Goal: Task Accomplishment & Management: Manage account settings

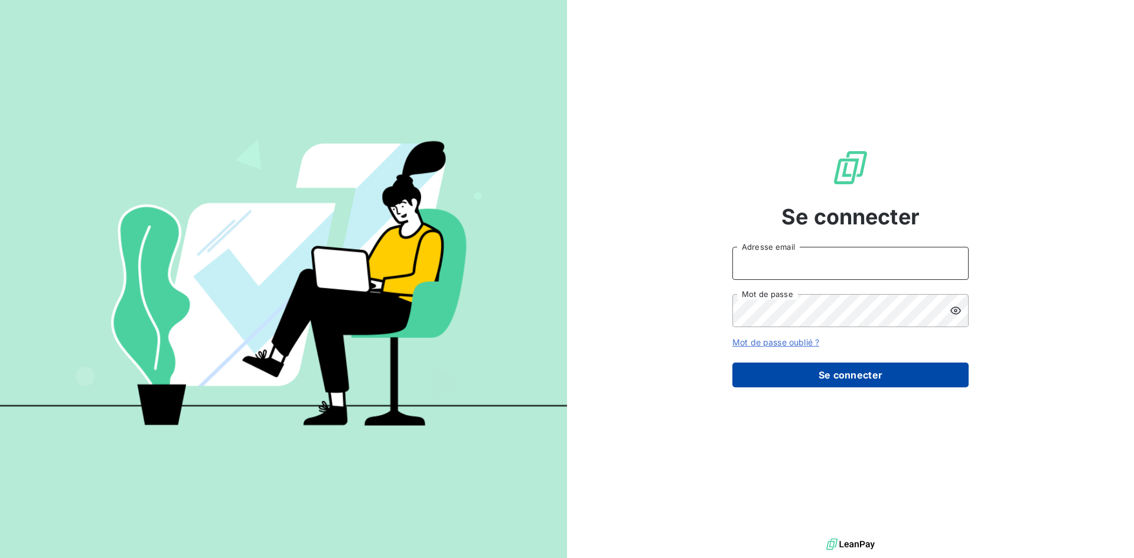
type input "[PERSON_NAME][EMAIL_ADDRESS][DOMAIN_NAME]"
click at [765, 381] on button "Se connecter" at bounding box center [850, 375] width 236 height 25
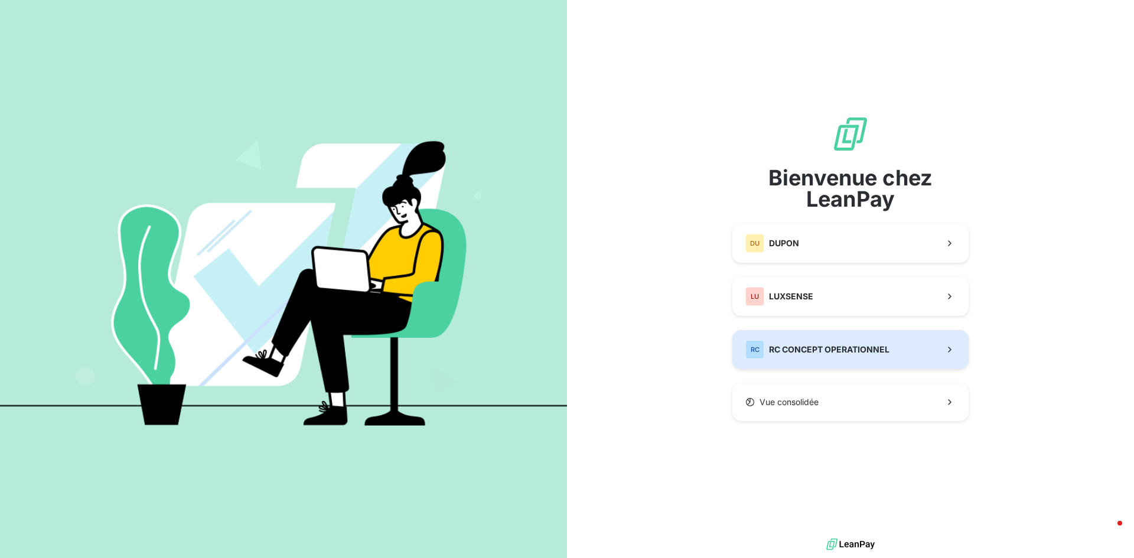
click at [832, 348] on span "RC CONCEPT OPERATIONNEL" at bounding box center [829, 350] width 120 height 12
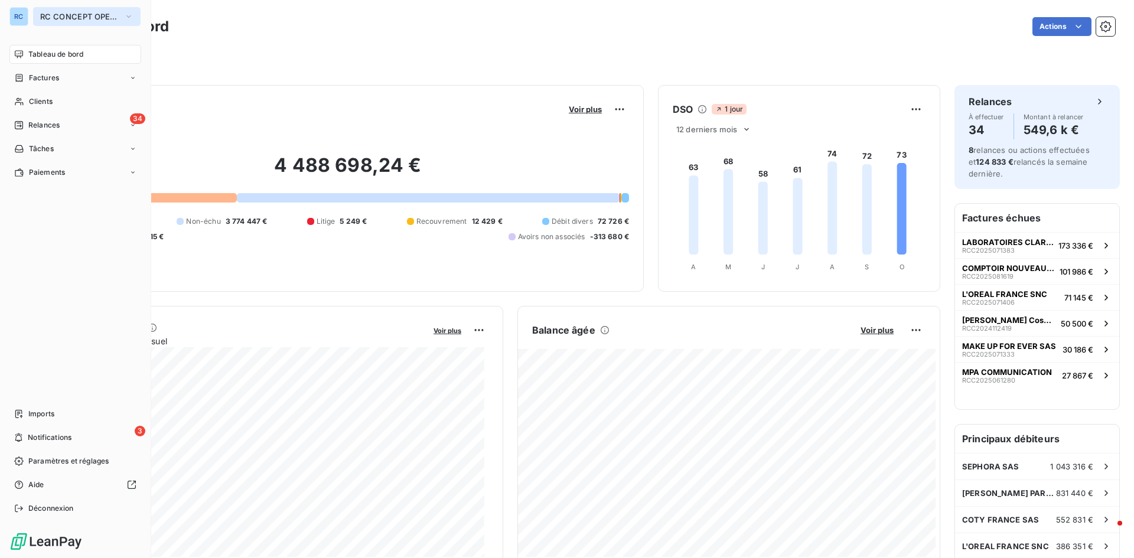
click at [103, 15] on span "RC CONCEPT OPERATIONNEL" at bounding box center [79, 16] width 79 height 9
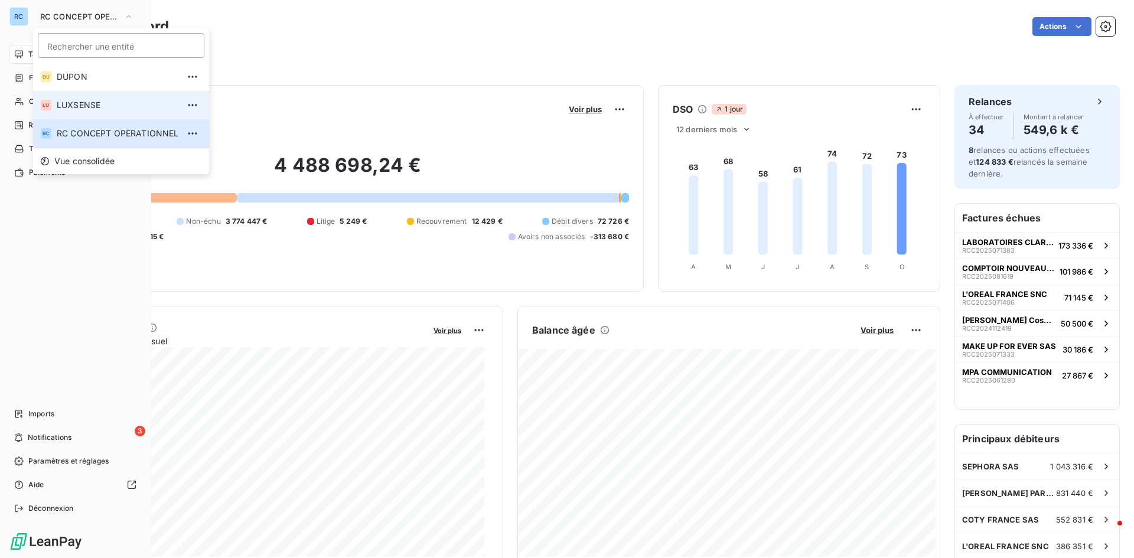
click at [100, 106] on span "LUXSENSE" at bounding box center [118, 105] width 122 height 12
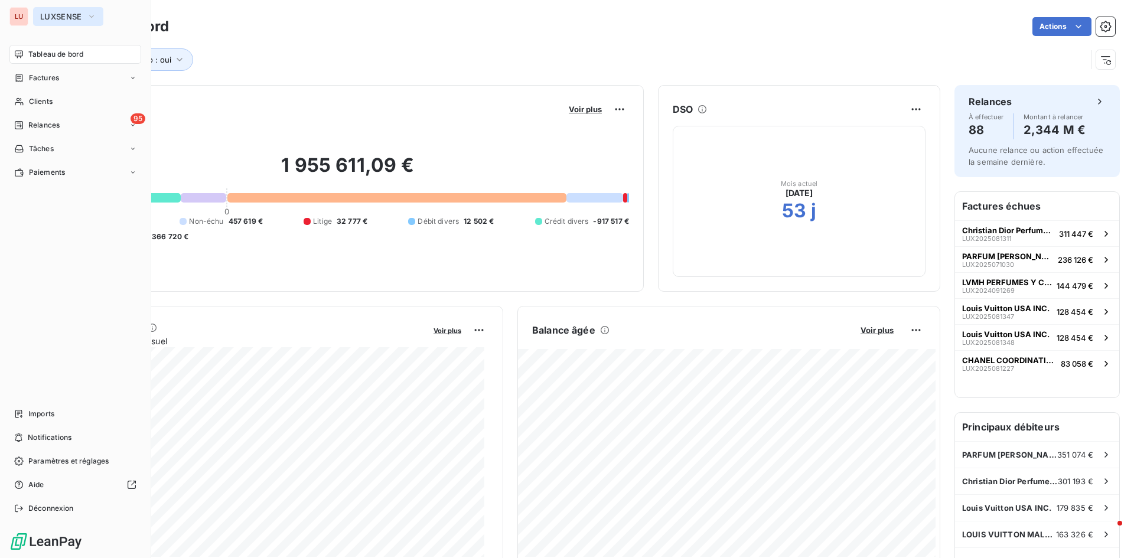
click at [74, 17] on span "LUXSENSE" at bounding box center [61, 16] width 42 height 9
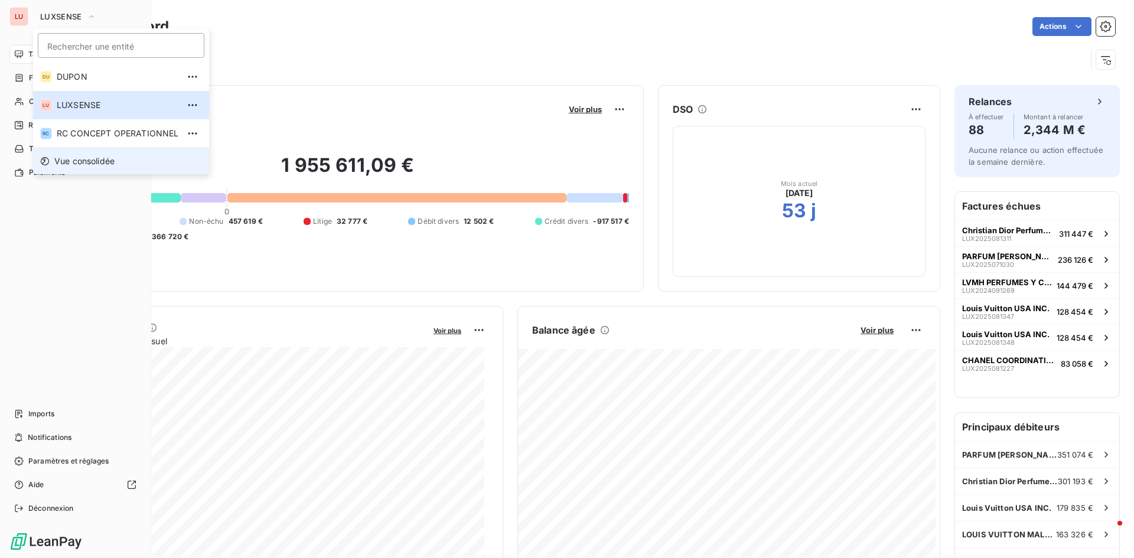
click at [81, 152] on li "Vue consolidée" at bounding box center [121, 161] width 176 height 27
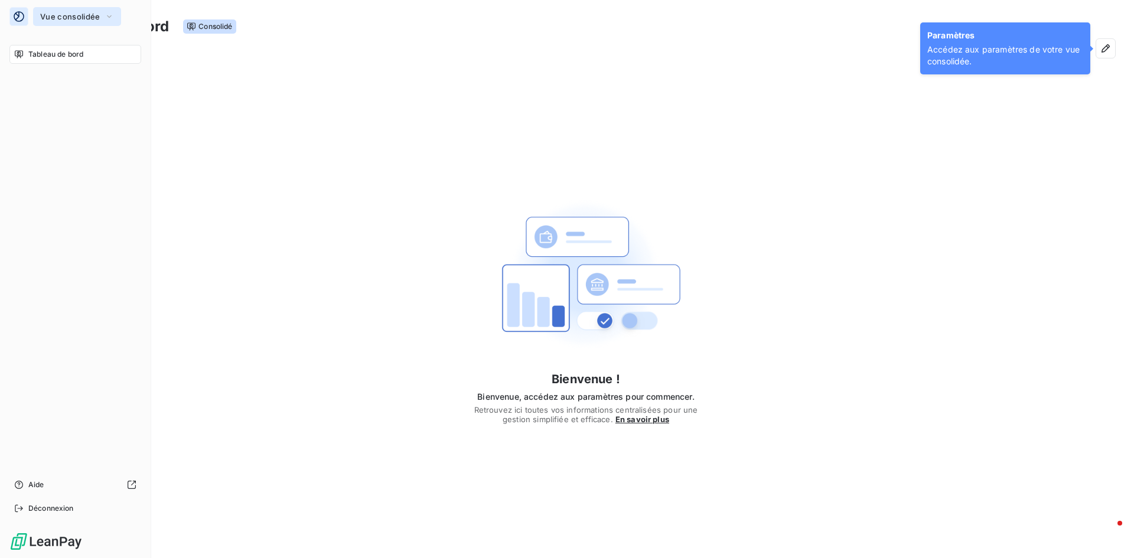
click at [63, 18] on span "Vue consolidée" at bounding box center [70, 16] width 60 height 9
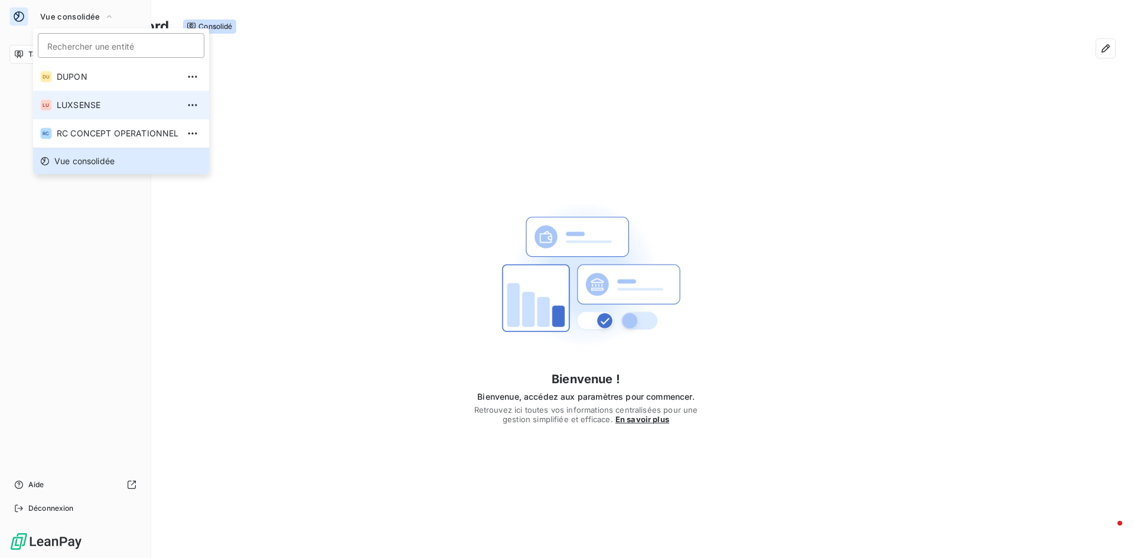
click at [97, 109] on span "LUXSENSE" at bounding box center [118, 105] width 122 height 12
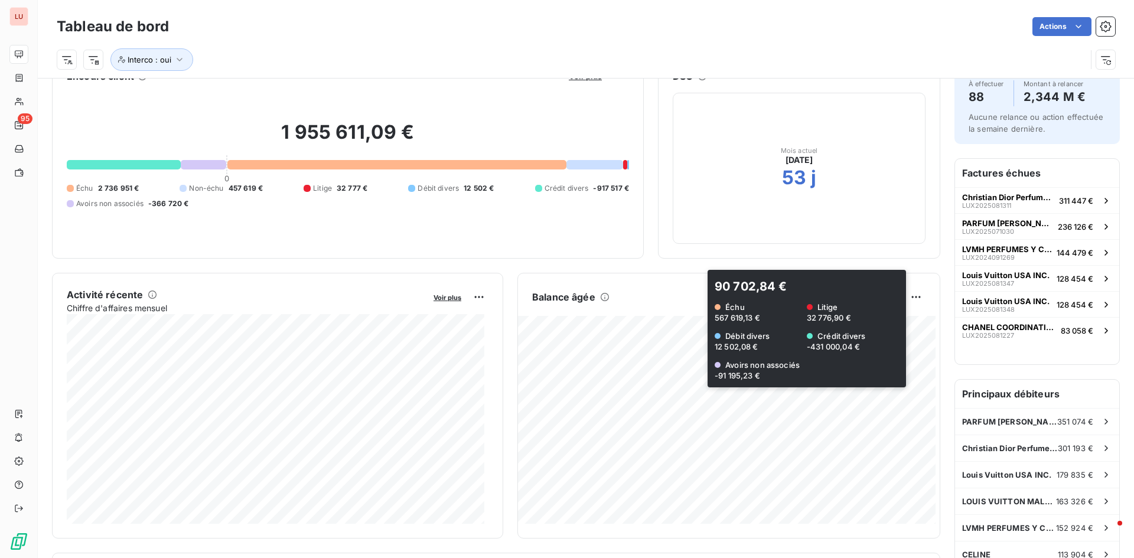
scroll to position [60, 0]
